Goal: Transaction & Acquisition: Purchase product/service

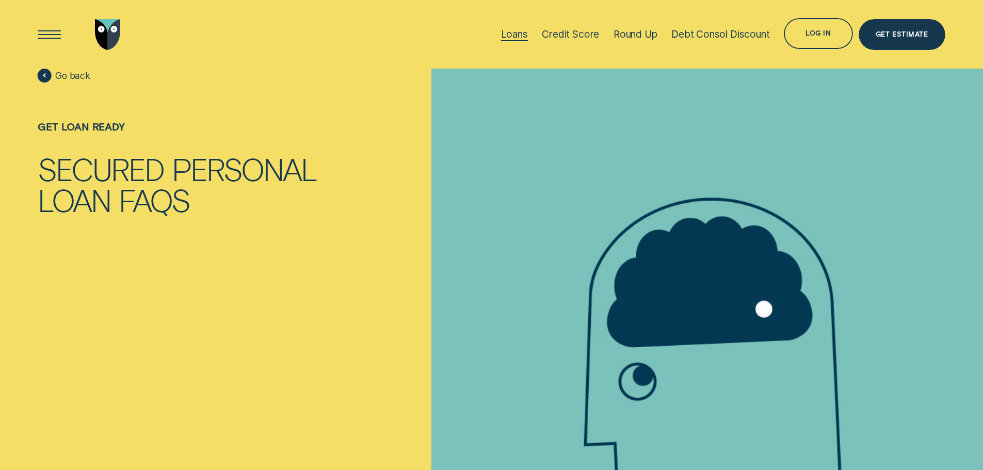
click at [513, 36] on div "Loans" at bounding box center [514, 34] width 27 height 12
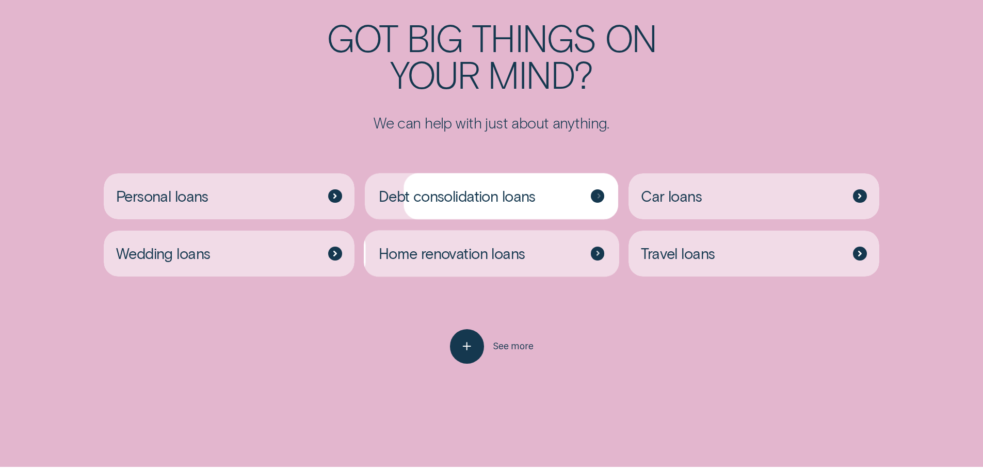
scroll to position [2786, 0]
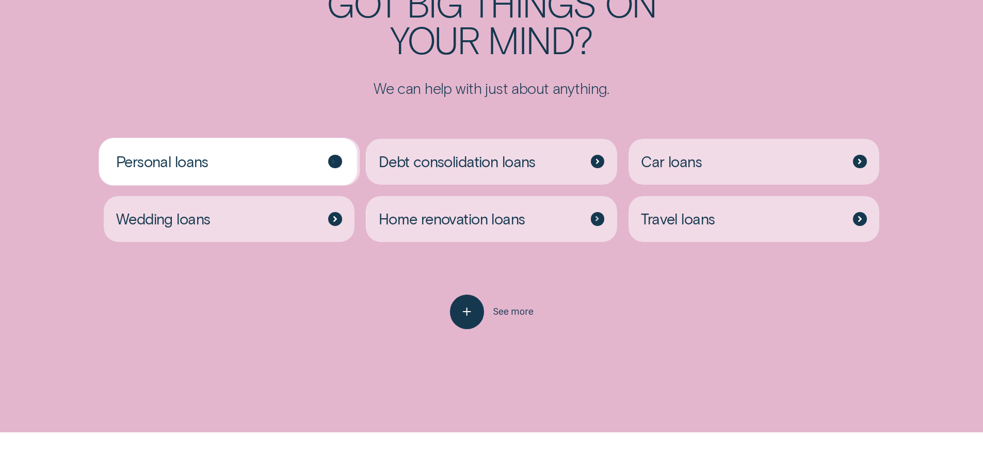
click at [286, 163] on div "Personal loans" at bounding box center [229, 162] width 251 height 46
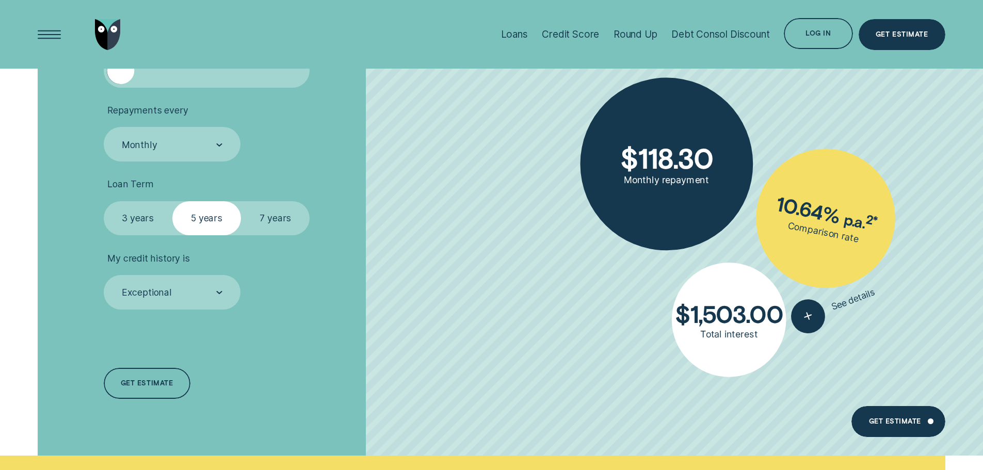
scroll to position [3302, 0]
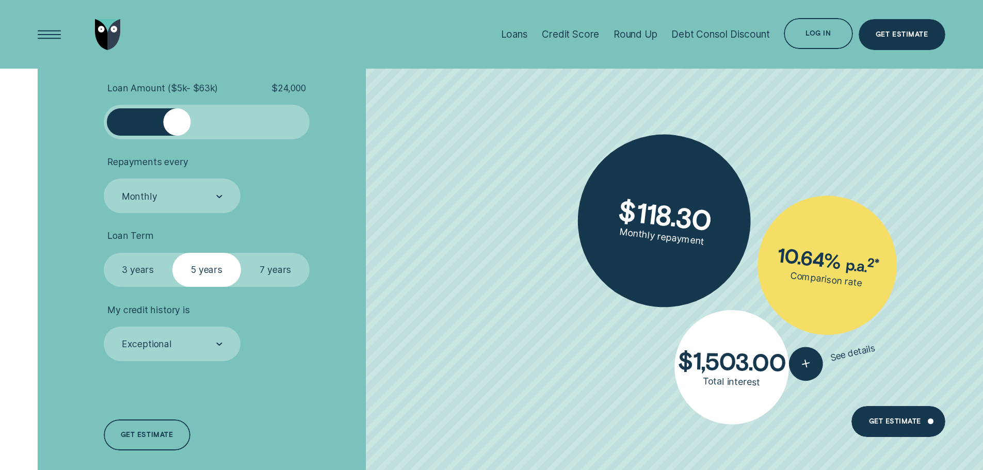
click at [176, 127] on div at bounding box center [207, 121] width 172 height 27
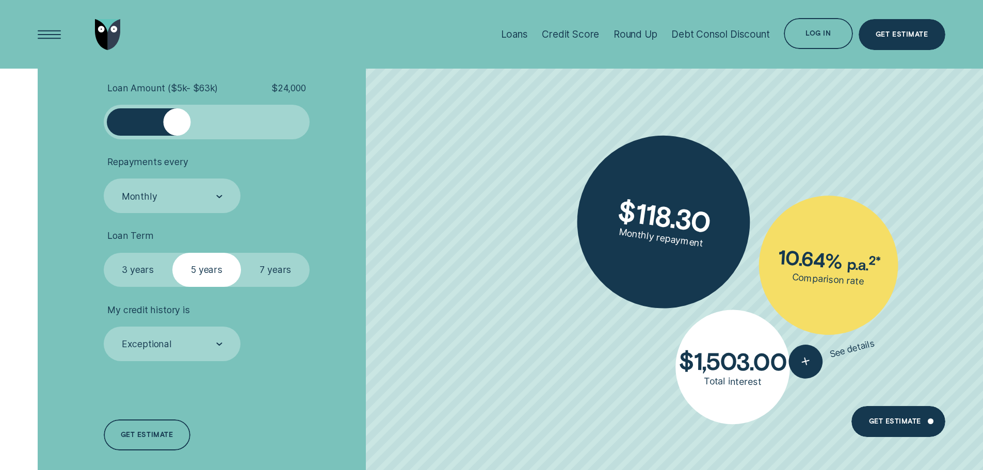
click at [239, 123] on div at bounding box center [207, 121] width 172 height 27
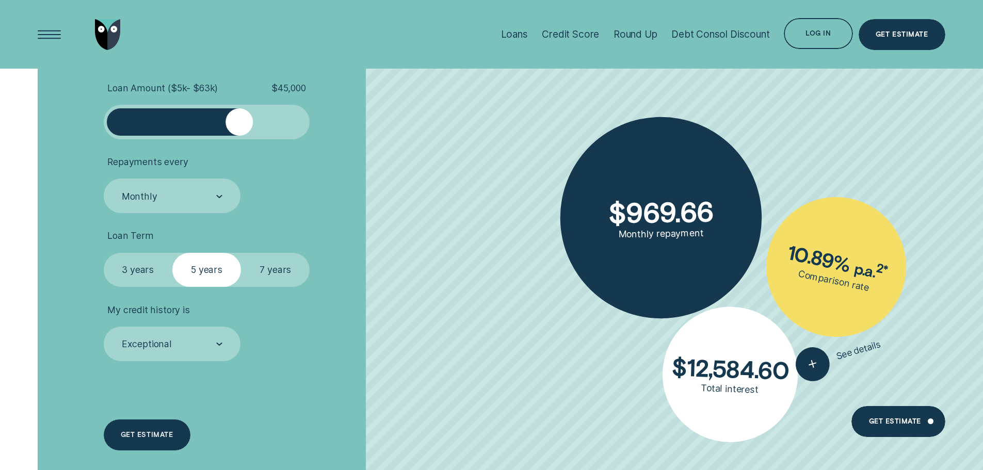
click at [148, 429] on div "Get estimate" at bounding box center [147, 434] width 87 height 31
